Goal: Navigation & Orientation: Go to known website

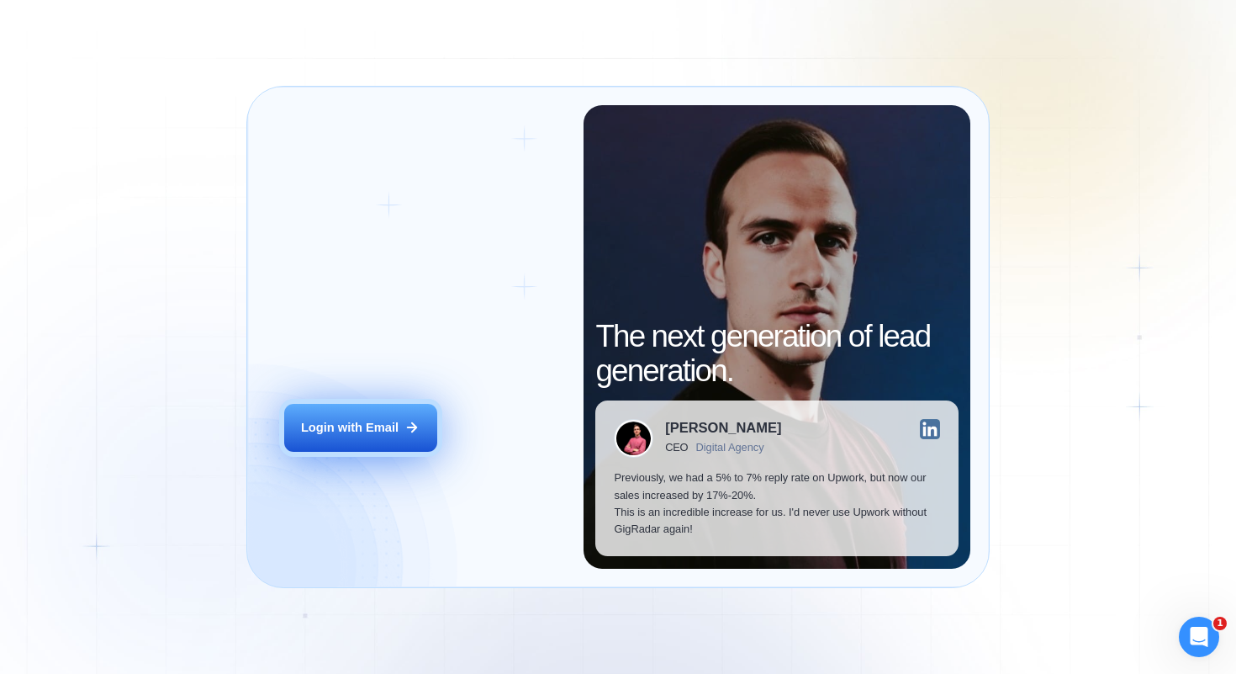
click at [373, 436] on div "Login with Email" at bounding box center [350, 427] width 98 height 17
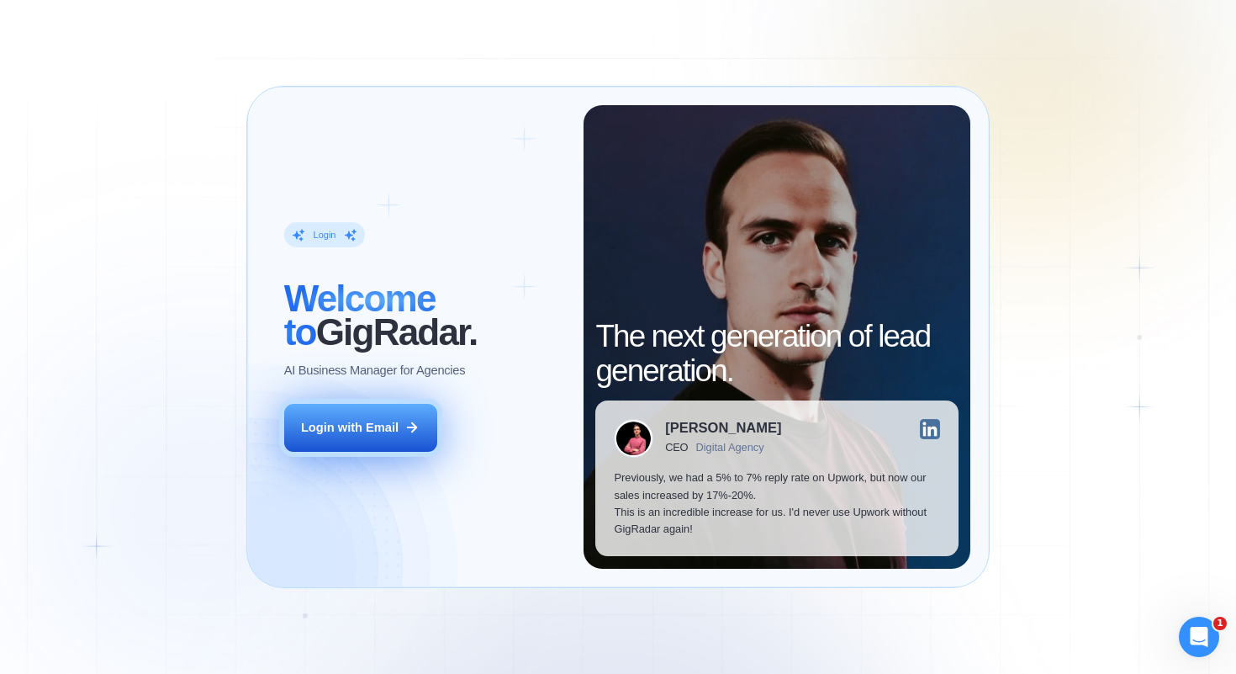
click at [389, 431] on div "Login with Email" at bounding box center [350, 427] width 98 height 17
